Goal: Navigation & Orientation: Find specific page/section

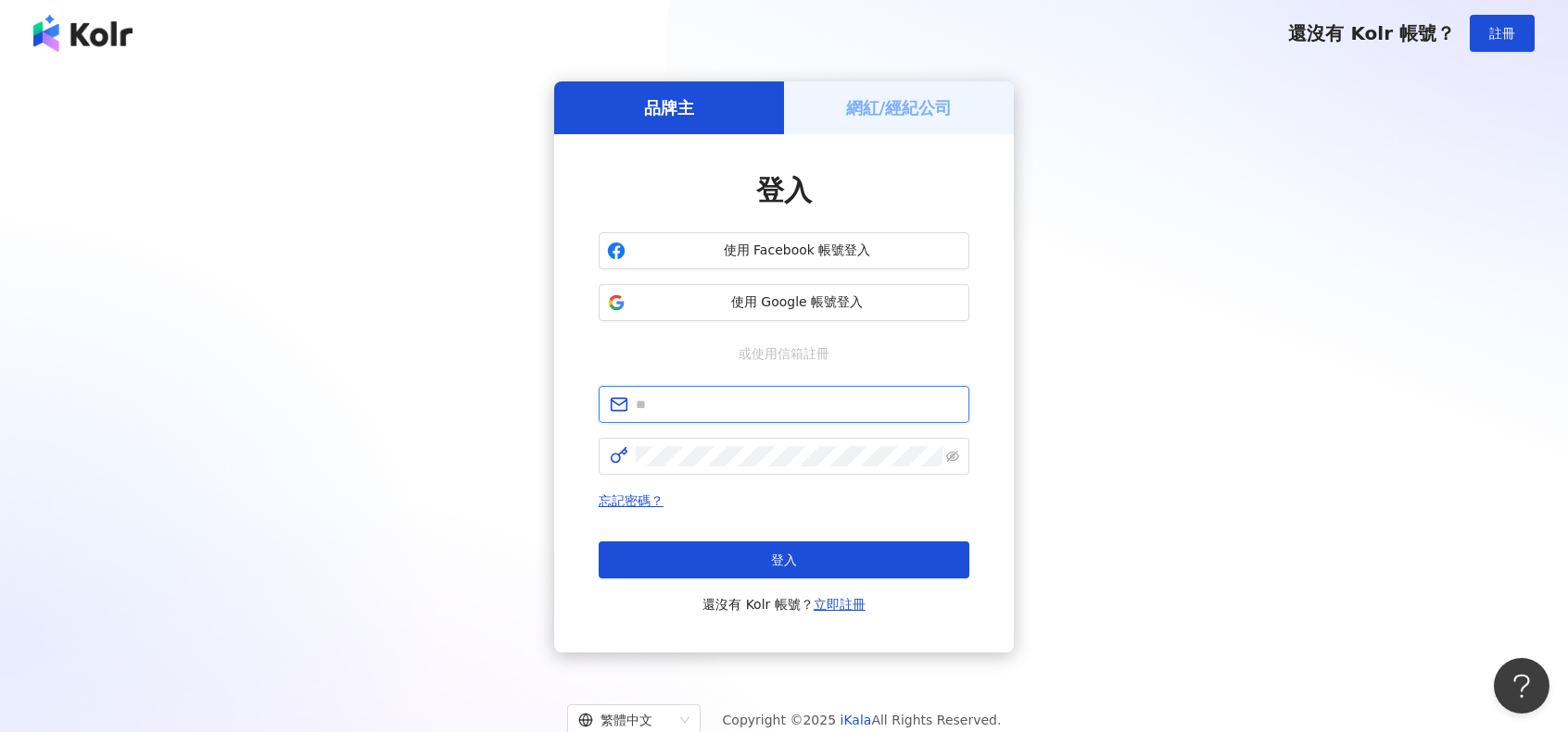
click at [801, 414] on input "text" at bounding box center [796, 404] width 322 height 20
click at [855, 392] on span at bounding box center [783, 404] width 371 height 37
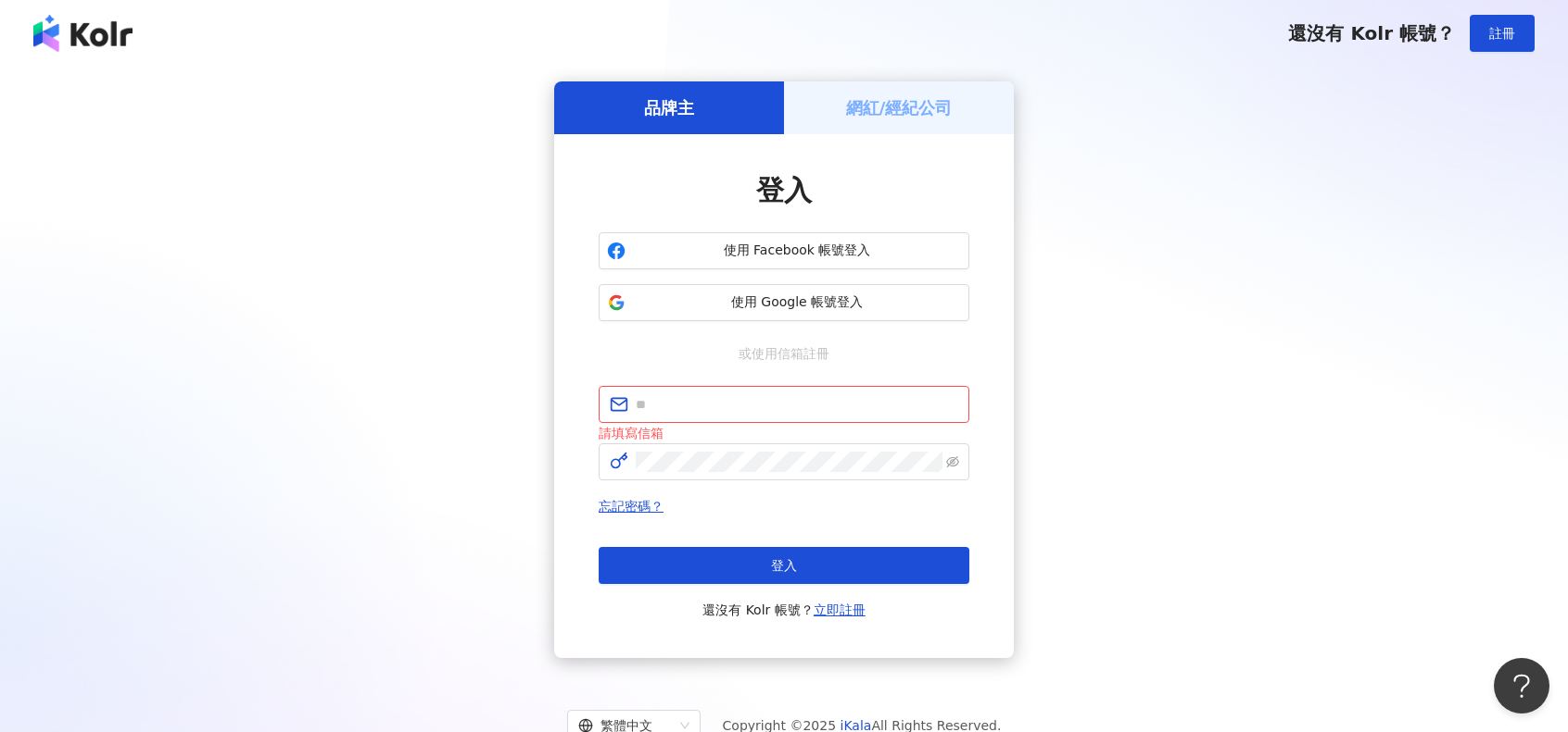
click at [919, 109] on h5 "網紅/經紀公司" at bounding box center [900, 108] width 107 height 23
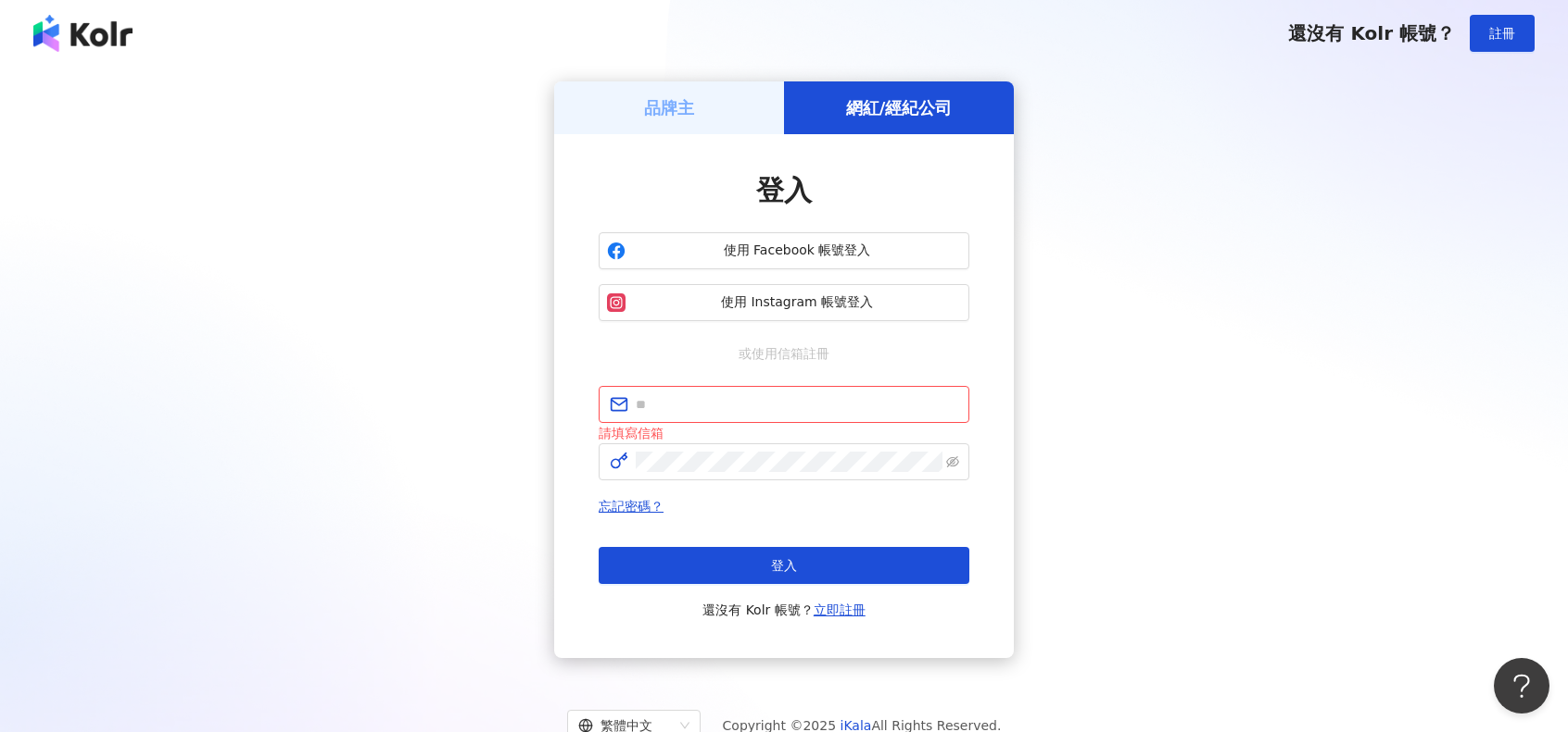
click at [667, 101] on h5 "品牌主" at bounding box center [668, 108] width 50 height 23
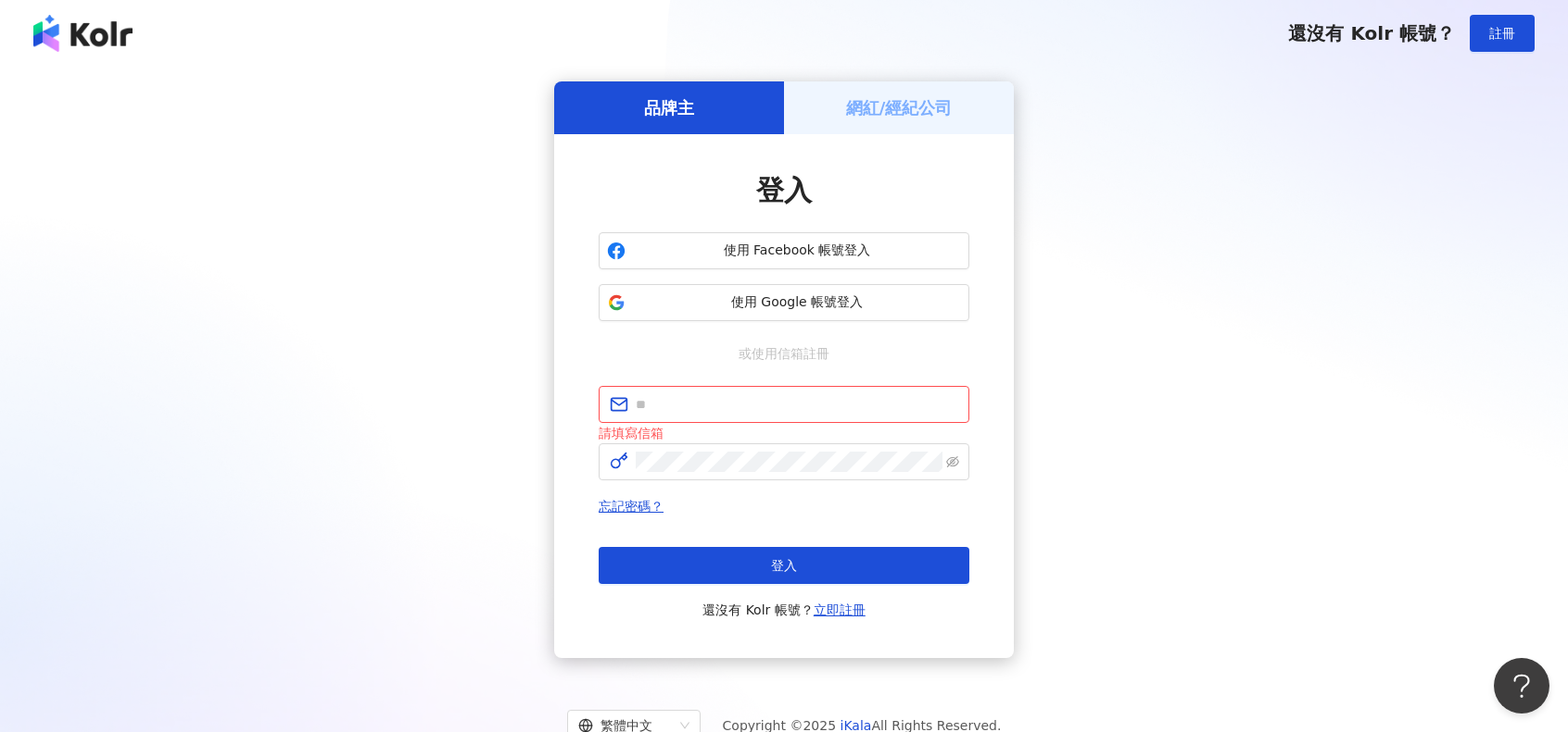
click at [833, 79] on div "品牌主 網紅/經紀公司 登入 使用 Facebook 帳號登入 使用 Google 帳號登入 或使用信箱註冊 請填寫信箱 忘記密碼？ 登入 還沒有 Kolr …" at bounding box center [784, 370] width 1568 height 607
click at [832, 87] on div "網紅/經紀公司" at bounding box center [899, 108] width 230 height 52
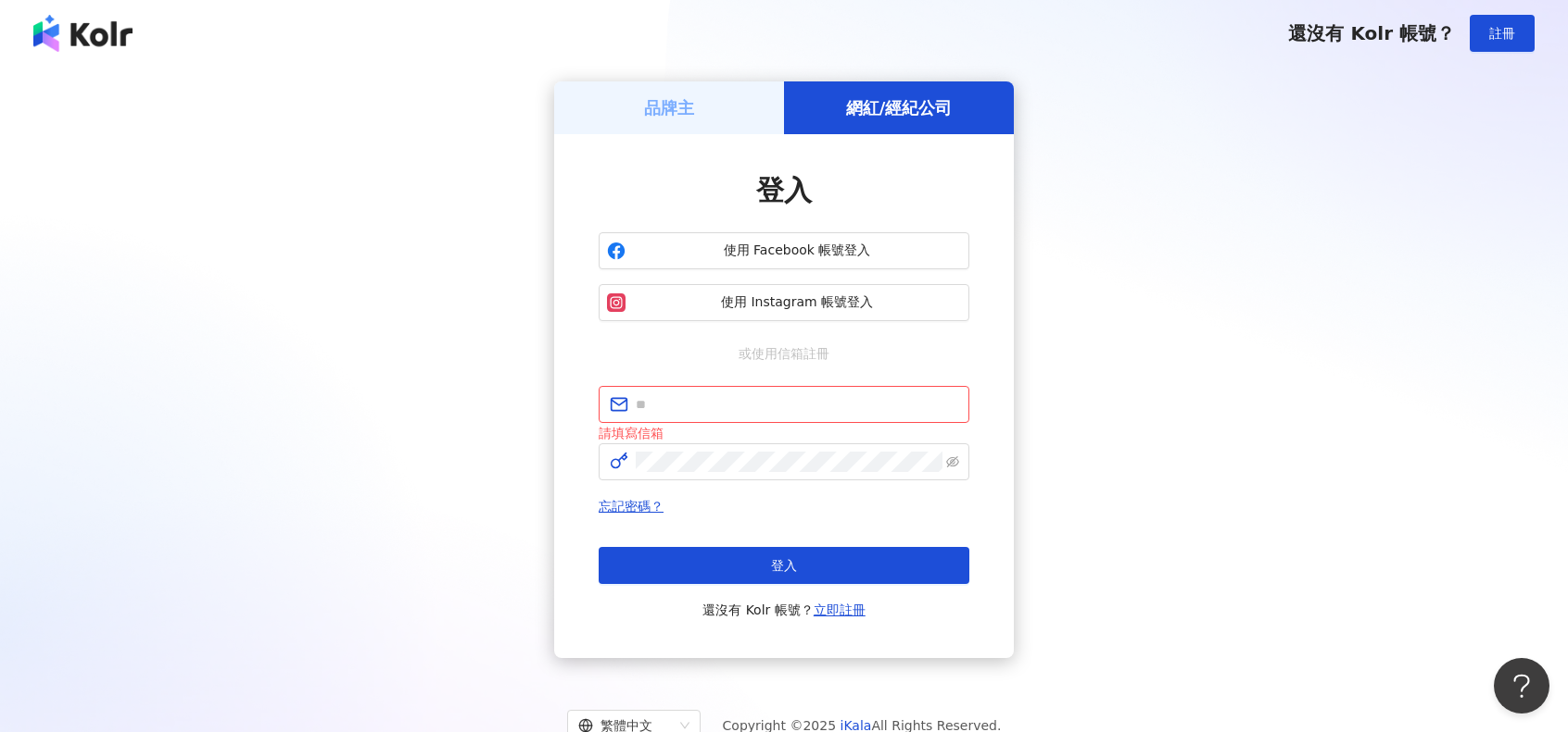
click at [747, 115] on div "品牌主" at bounding box center [669, 108] width 230 height 52
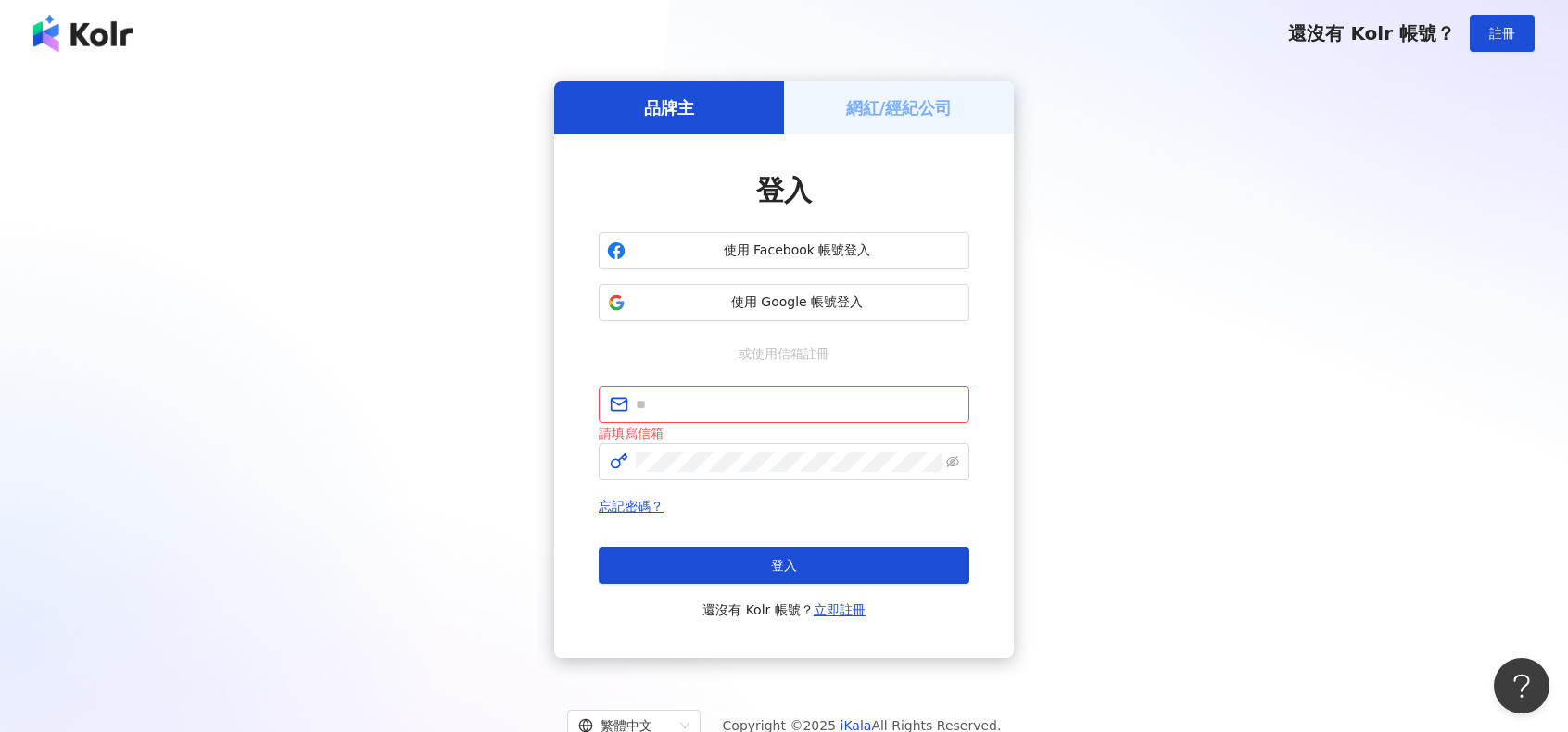
click at [866, 103] on h5 "網紅/經紀公司" at bounding box center [900, 108] width 107 height 23
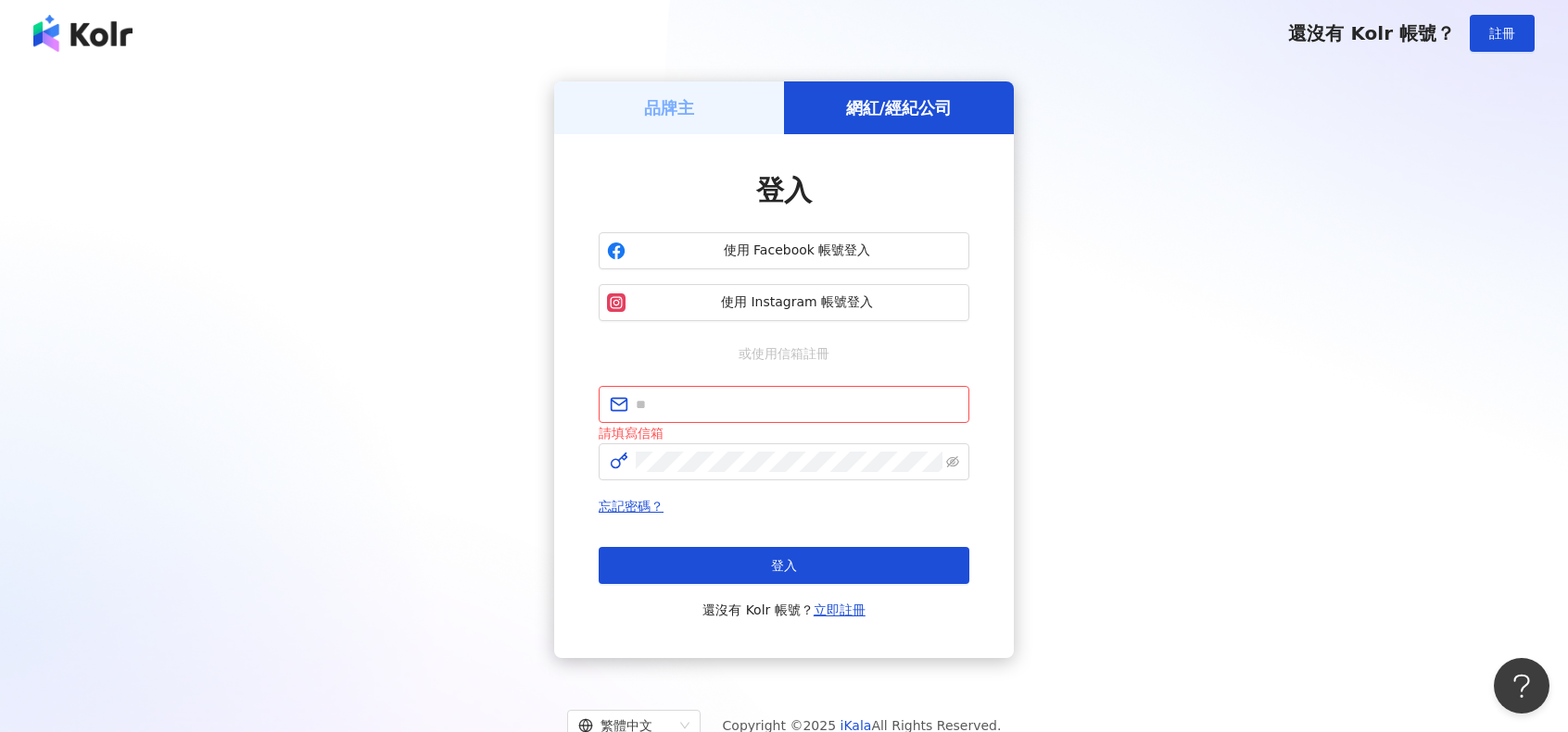
click at [745, 103] on div "品牌主" at bounding box center [669, 108] width 230 height 52
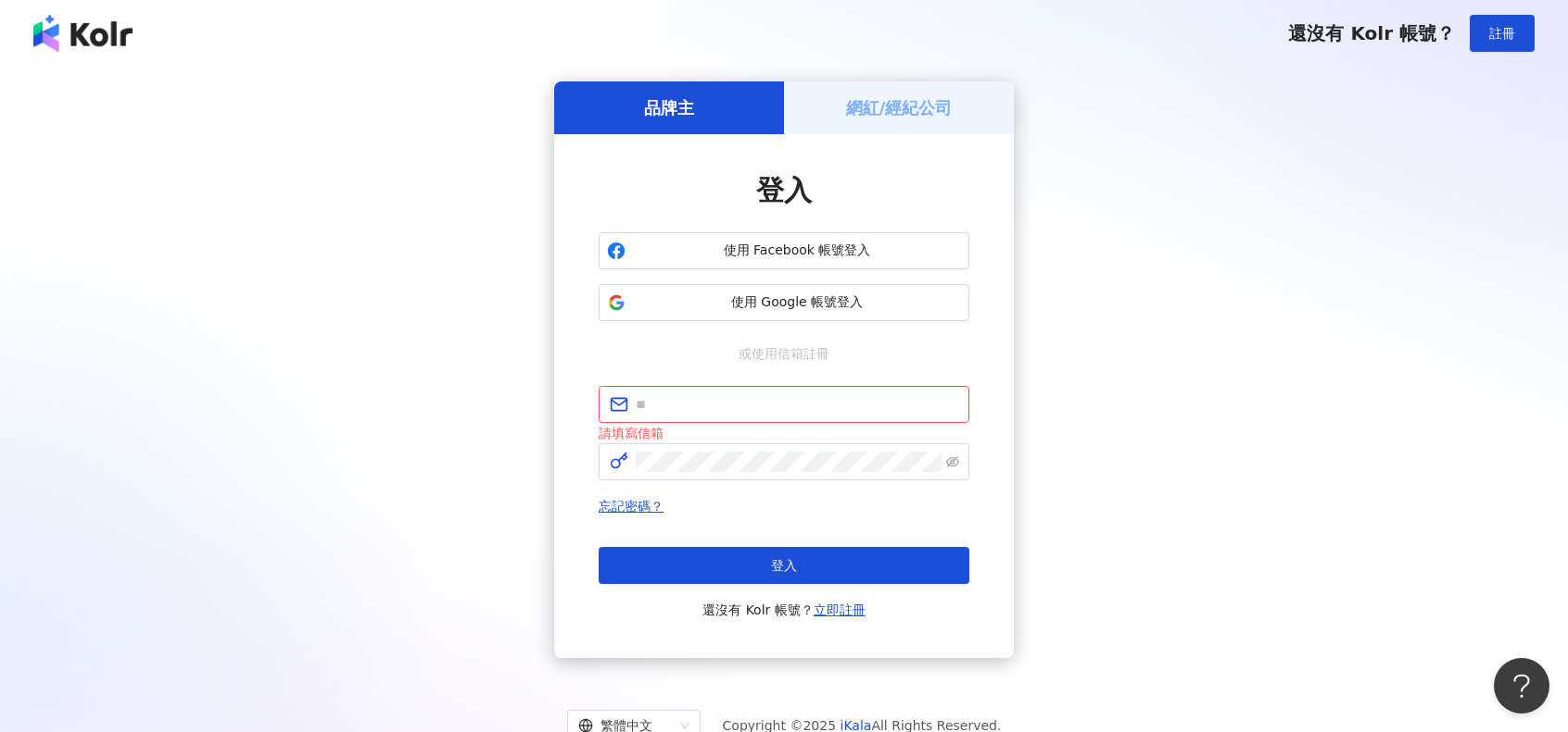
click at [867, 91] on div "網紅/經紀公司" at bounding box center [899, 108] width 230 height 52
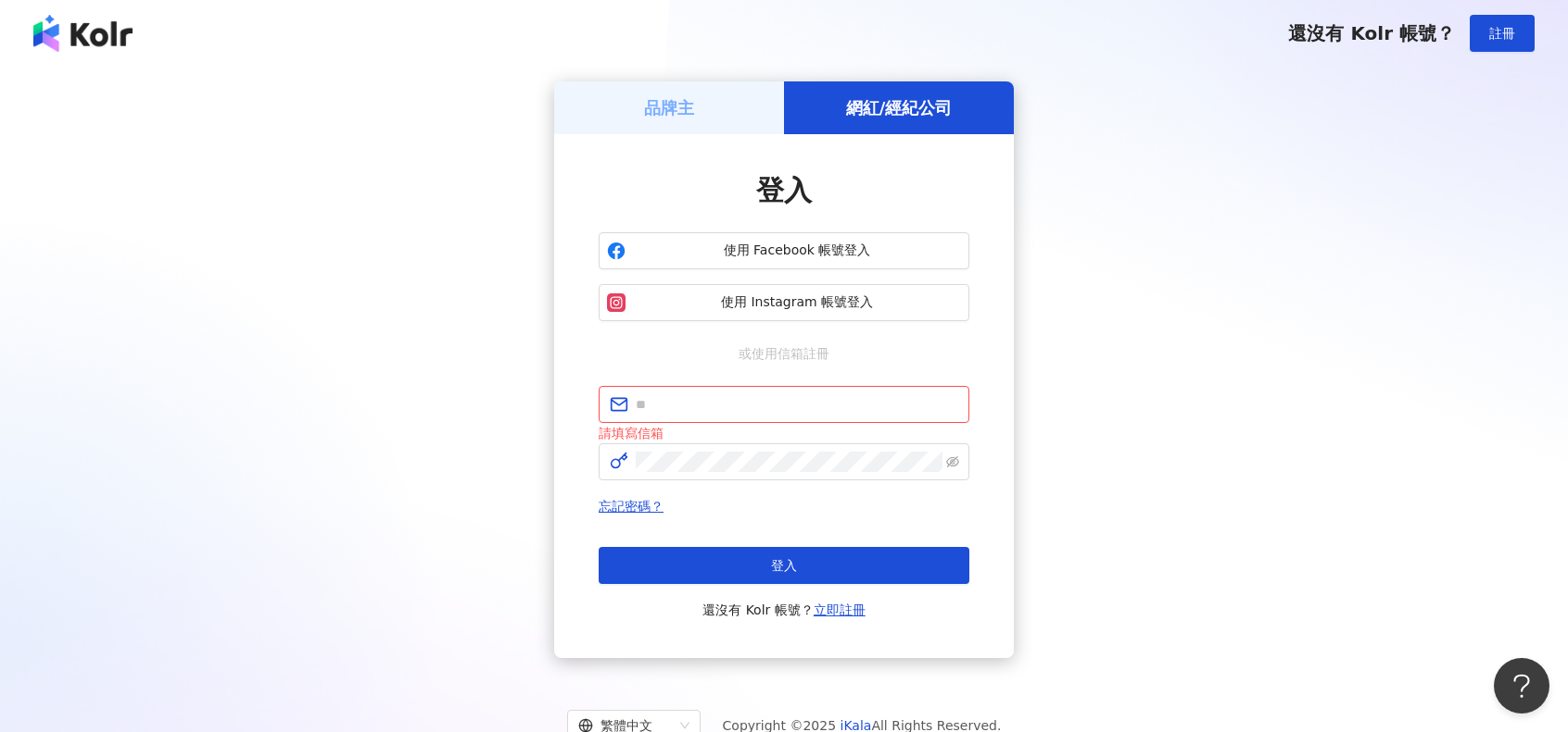
click at [752, 102] on div "品牌主" at bounding box center [669, 108] width 230 height 52
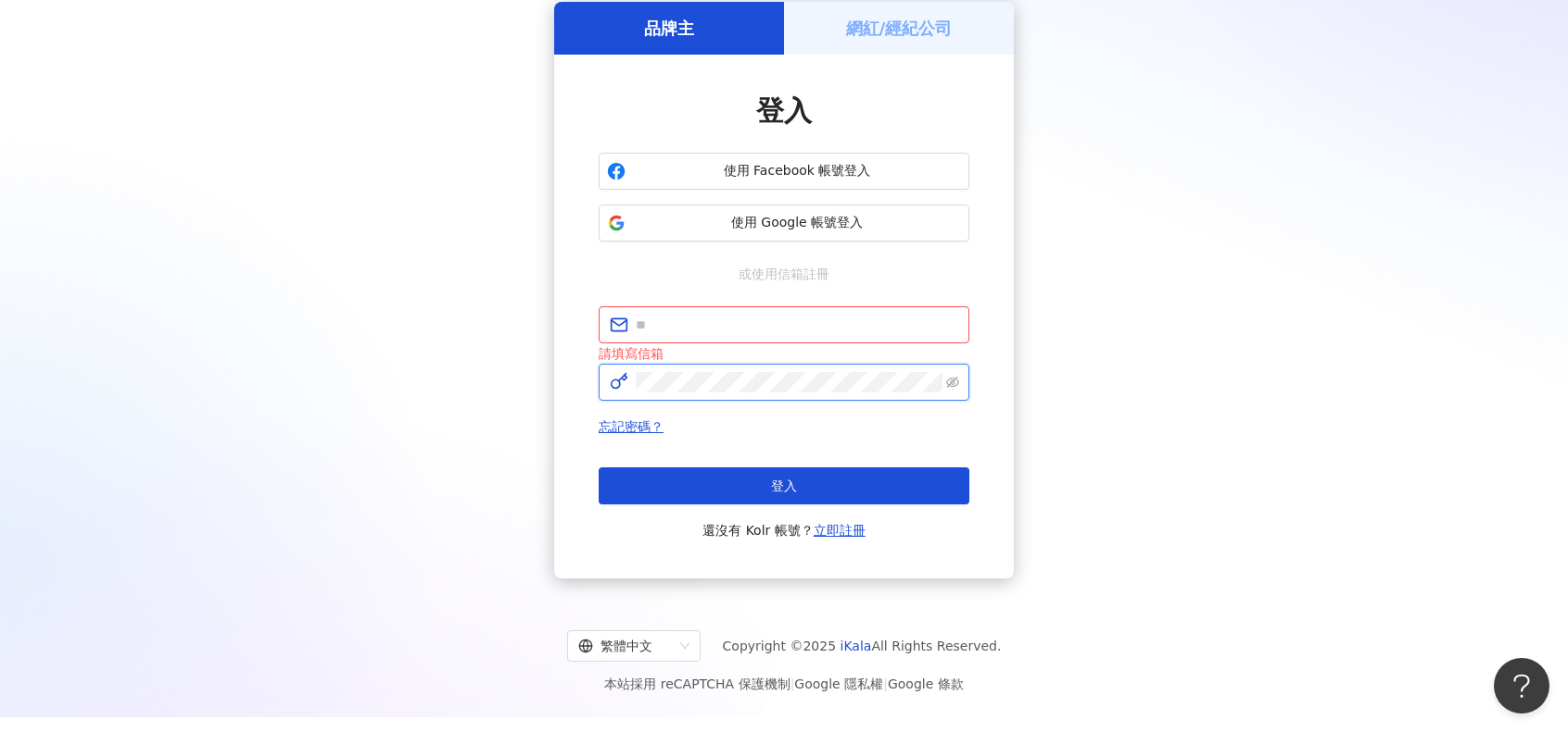
scroll to position [95, 0]
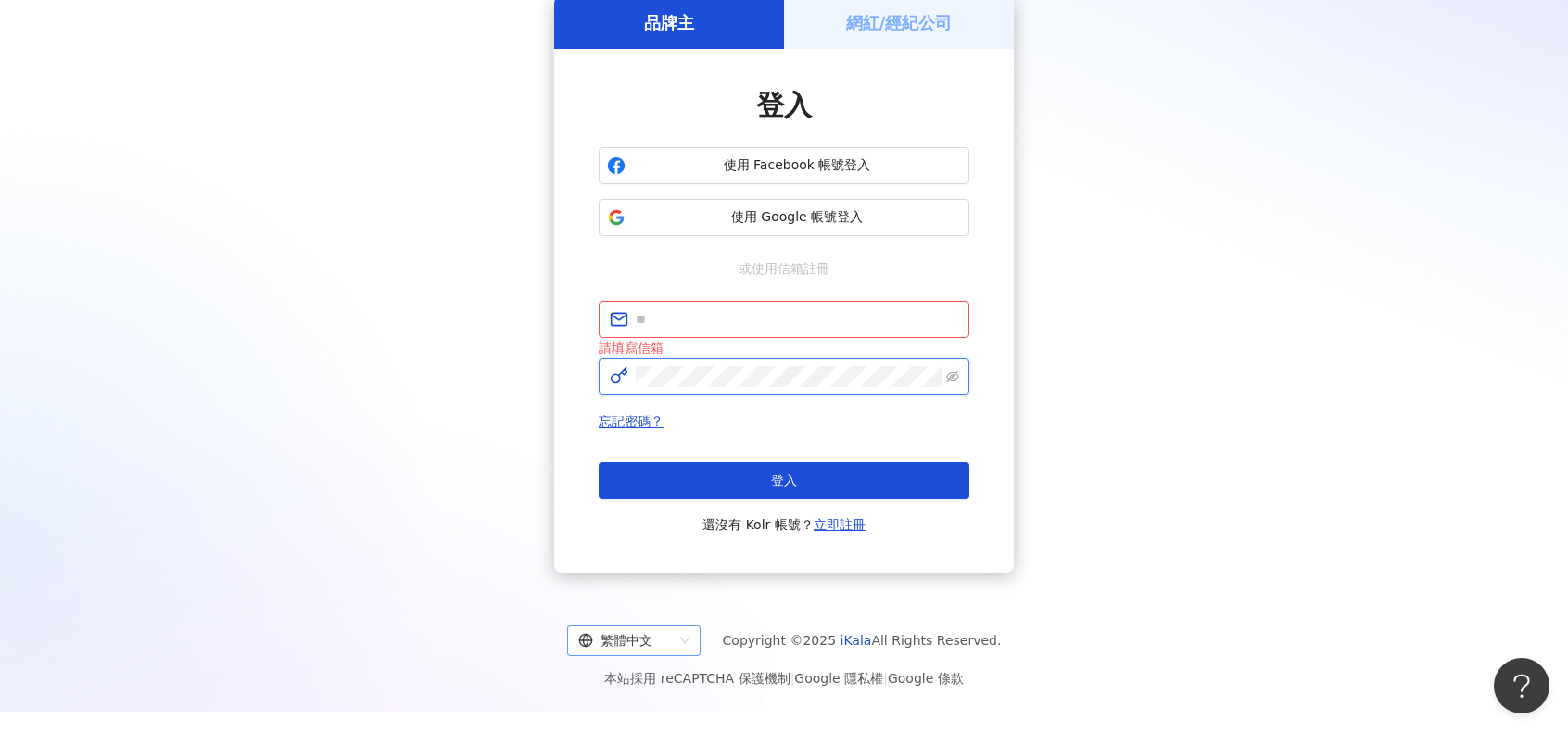
click at [651, 644] on div "繁體中文" at bounding box center [633, 641] width 133 height 31
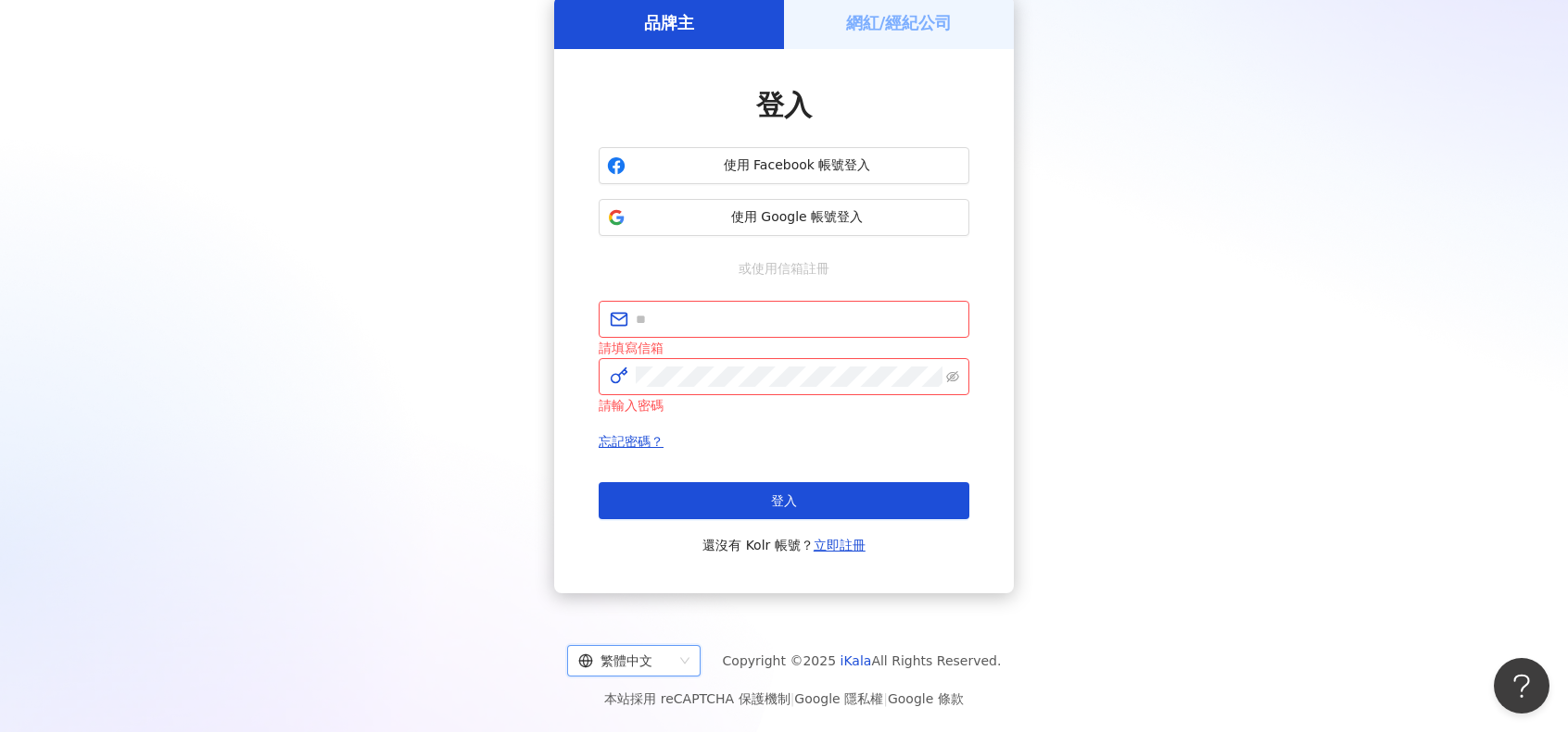
click at [1144, 502] on div "品牌主 網紅/經紀公司 登入 使用 Facebook 帳號登入 使用 Google 帳號登入 或使用信箱註冊 請填寫信箱 請輸入密碼 忘記密碼？ 登入 還沒有…" at bounding box center [784, 295] width 1523 height 597
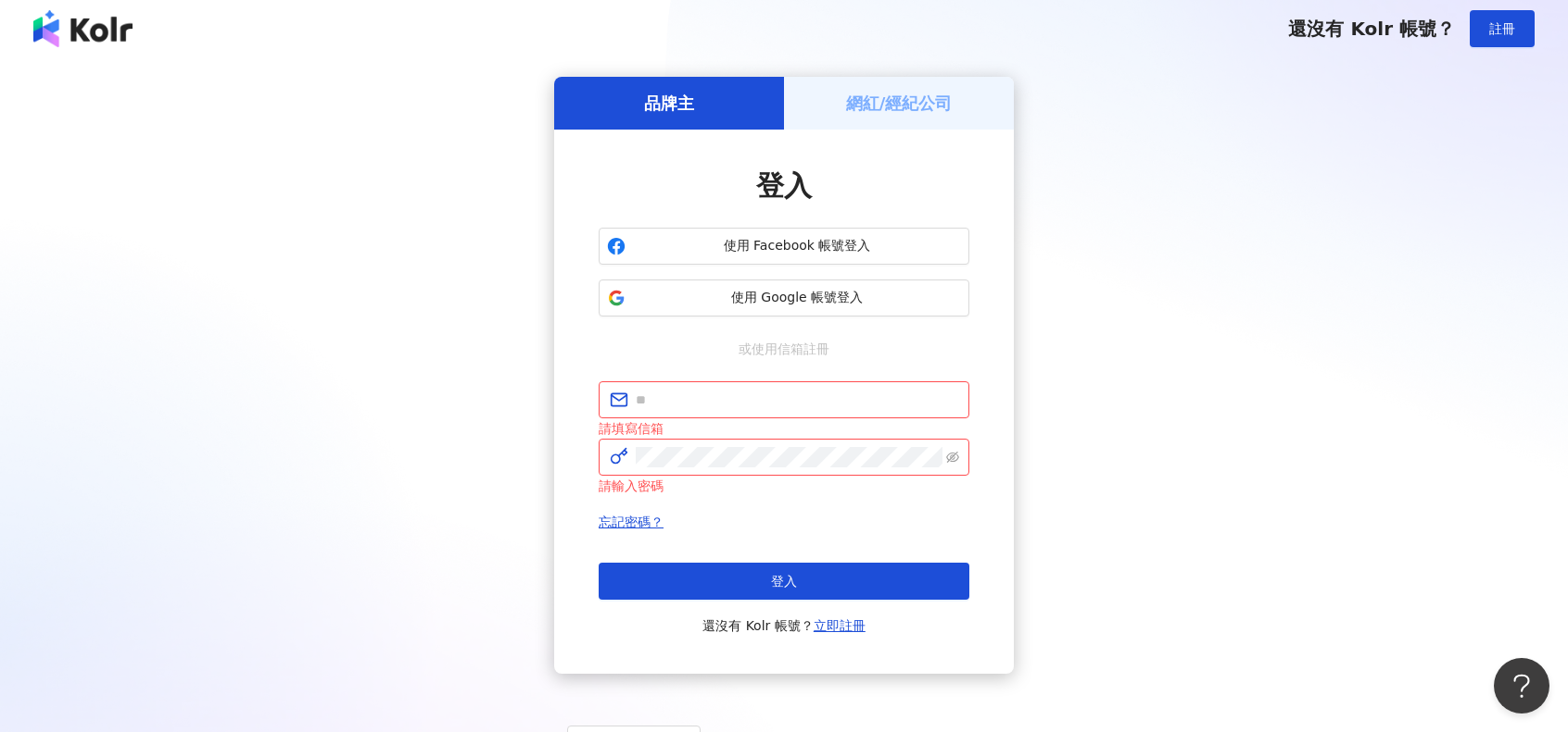
scroll to position [0, 0]
